Goal: Task Accomplishment & Management: Use online tool/utility

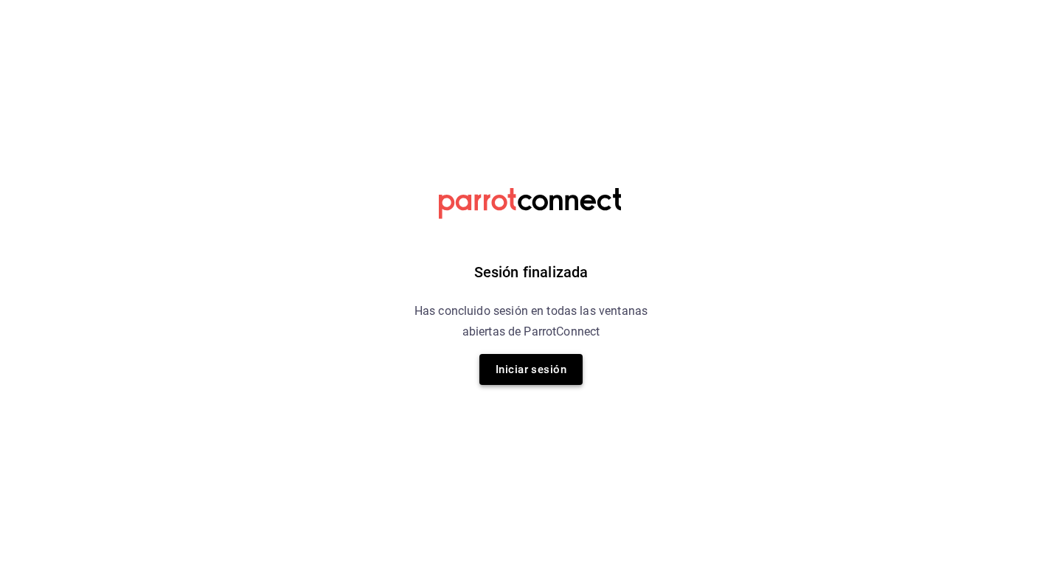
click at [508, 370] on button "Iniciar sesión" at bounding box center [531, 369] width 103 height 31
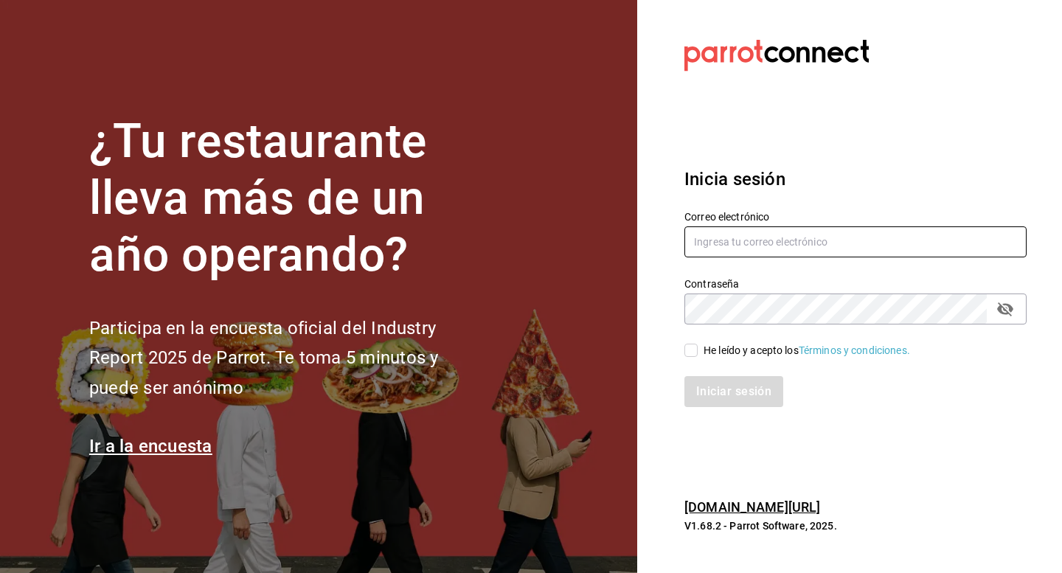
click at [719, 242] on input "text" at bounding box center [856, 242] width 342 height 31
type input "[EMAIL_ADDRESS][PERSON_NAME][DOMAIN_NAME]"
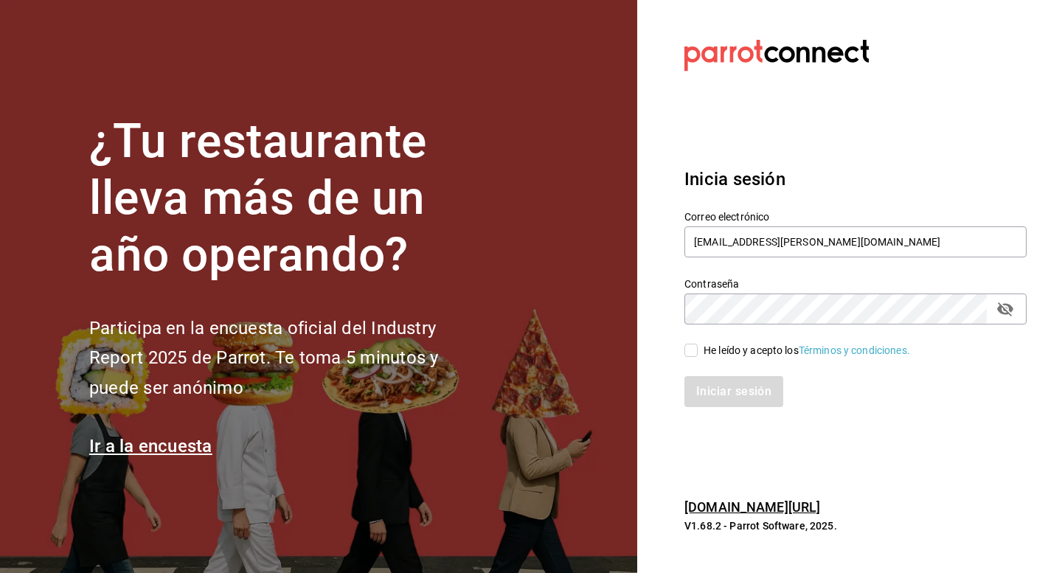
click at [685, 345] on input "He leído y acepto los Términos y condiciones." at bounding box center [691, 350] width 13 height 13
checkbox input "true"
click at [724, 398] on button "Iniciar sesión" at bounding box center [735, 391] width 100 height 31
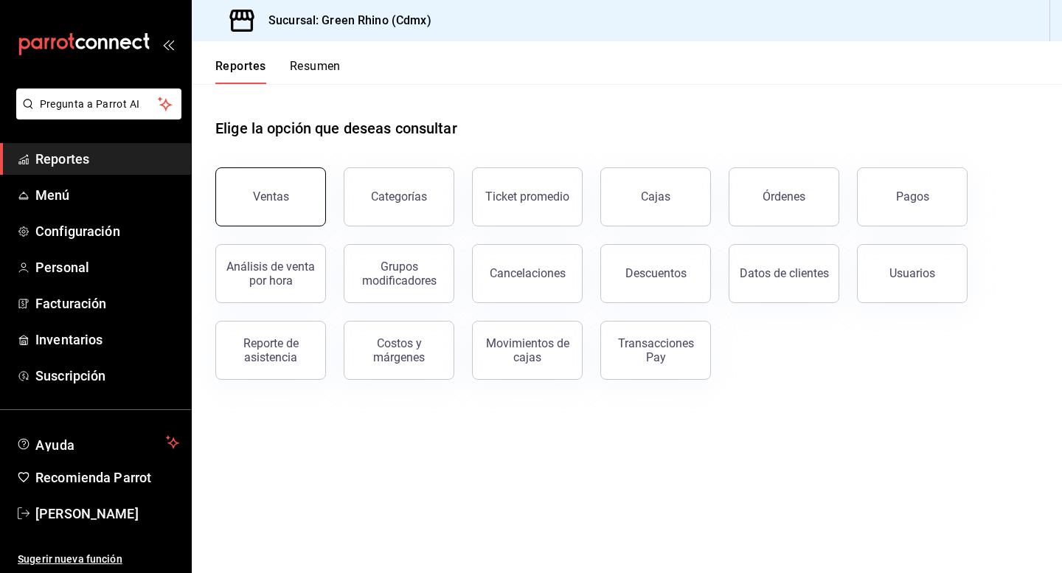
click at [234, 193] on button "Ventas" at bounding box center [270, 196] width 111 height 59
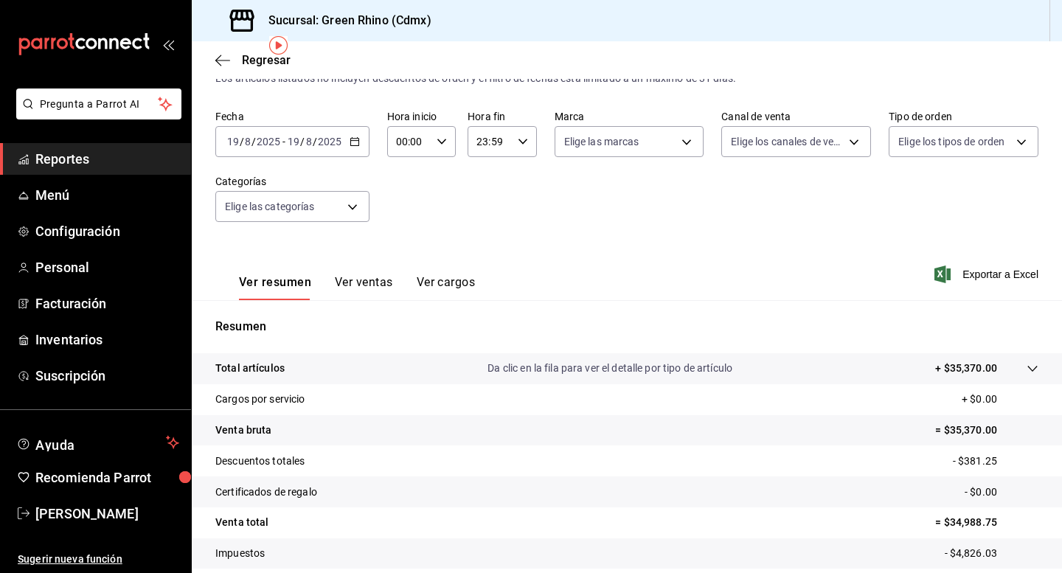
scroll to position [134, 0]
